Goal: Task Accomplishment & Management: Complete application form

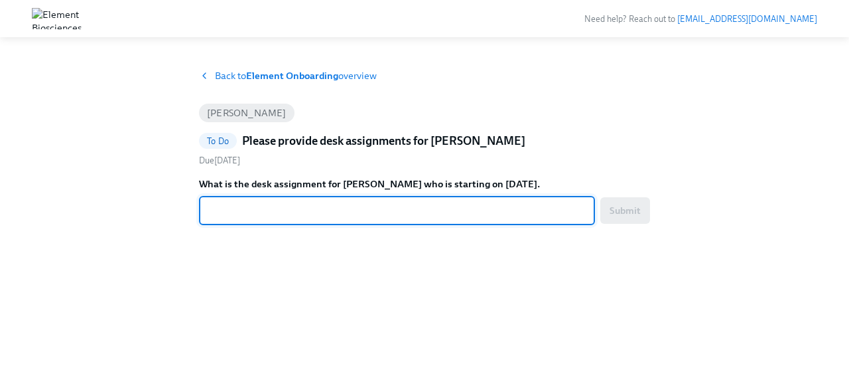
click at [389, 206] on textarea "What is the desk assignment for Madhu Augustine who is starting on Oct 20." at bounding box center [397, 210] width 380 height 16
type textarea "WS5-076"
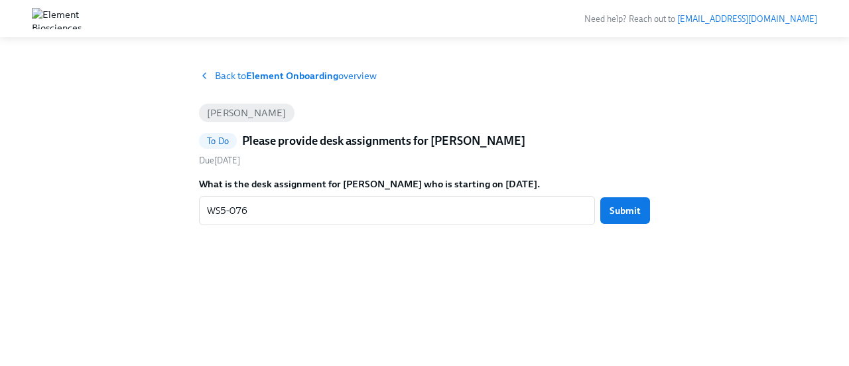
click at [626, 214] on span "Submit" at bounding box center [625, 210] width 31 height 13
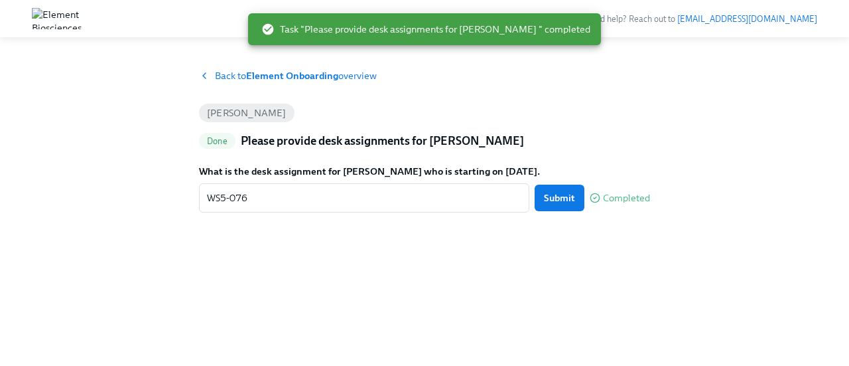
click at [337, 74] on strong "Element Onboarding" at bounding box center [292, 76] width 92 height 12
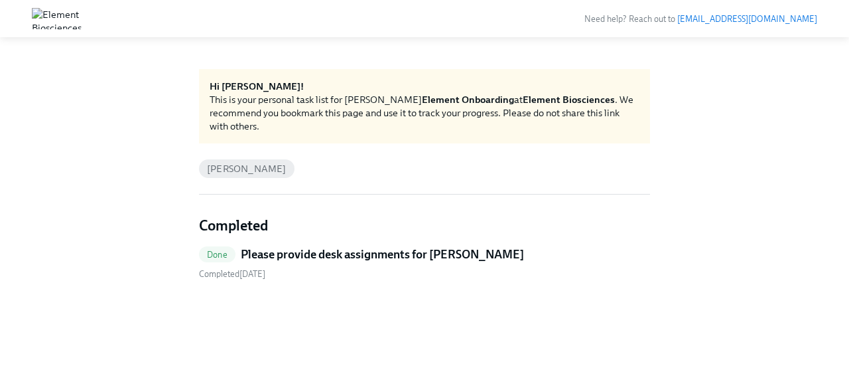
click at [60, 15] on img at bounding box center [57, 18] width 50 height 21
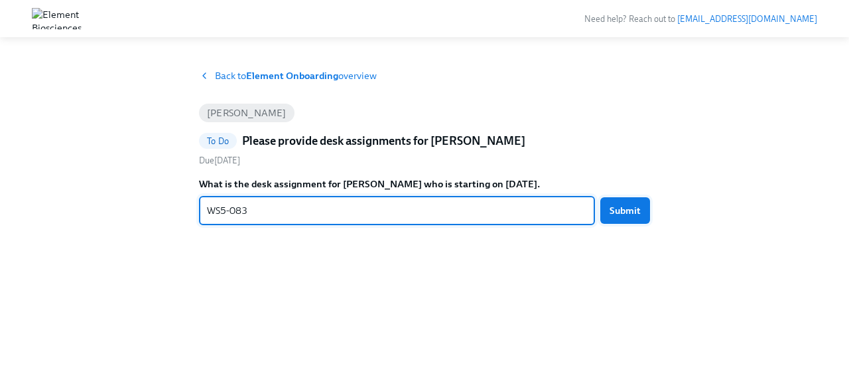
type textarea "WS5-083"
click at [634, 207] on span "Submit" at bounding box center [625, 210] width 31 height 13
